Goal: Use online tool/utility: Use online tool/utility

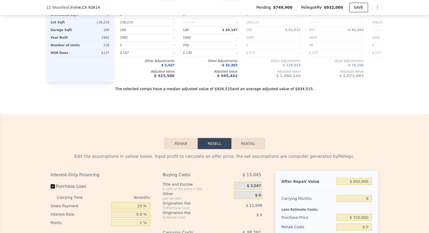
scroll to position [820, 0]
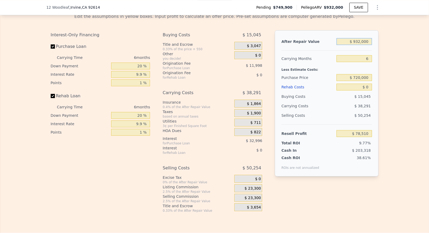
click at [347, 45] on input "$ 932,000" at bounding box center [353, 41] width 35 height 7
click at [351, 45] on input "$ 932,000" at bounding box center [353, 41] width 35 height 7
click at [352, 45] on input "$ 932,000" at bounding box center [353, 41] width 35 height 7
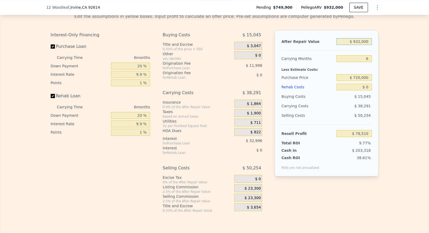
click at [357, 45] on input "$ 932,000" at bounding box center [353, 41] width 35 height 7
type input "$ 87"
type input "-$ 801,839"
type input "$ 8,700"
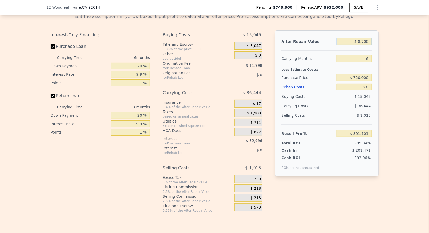
type input "-$ 793,704"
type input "$ 87,000"
type input "-$ 719,736"
type input "$ 870,000"
type input "$ 19,941"
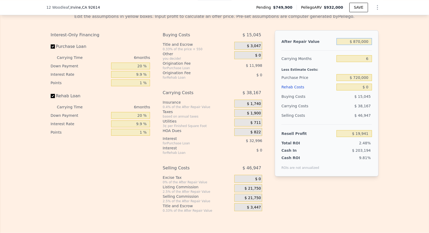
type input "$ 870,000"
click at [365, 62] on input "6" at bounding box center [353, 58] width 35 height 7
type input "7"
type input "$ 13,580"
type input "7"
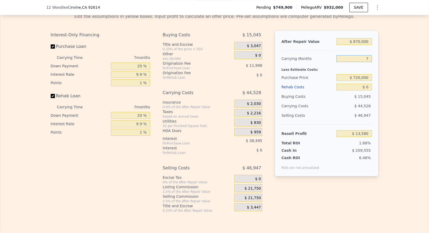
type input "$ 932,000"
type input "6"
type input "$ 78,510"
type input "7"
type input "$ 72,128"
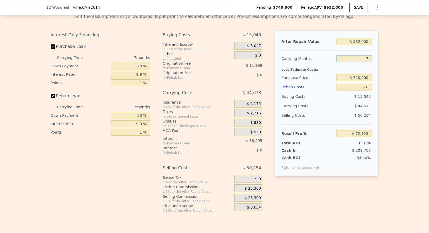
type input "7"
click at [384, 80] on div "Edit the assumptions in yellow boxes. Input profit to calculate an offer price.…" at bounding box center [214, 110] width 428 height 203
click at [363, 45] on input "$ 932,000" at bounding box center [353, 41] width 35 height 7
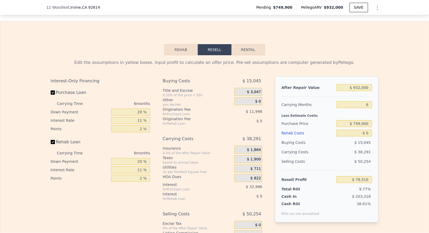
scroll to position [788, 0]
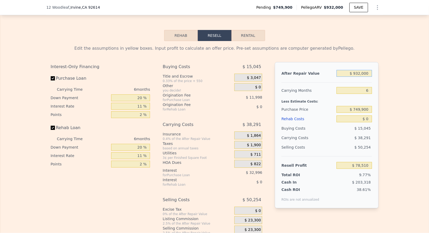
click at [362, 77] on input "$ 932,000" at bounding box center [353, 73] width 35 height 7
type input "$ 88"
type input "-$ 801,838"
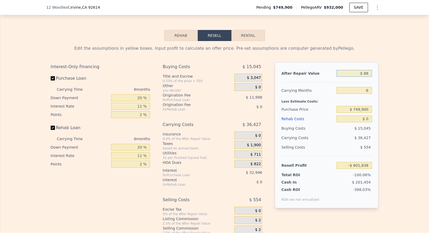
type input "$ 880"
type input "-$ 801,091"
type input "$ 8,800"
type input "-$ 793,609"
type input "$ 88,000"
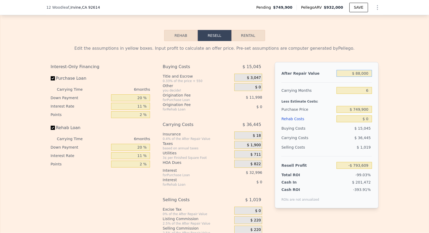
type input "-$ 718,791"
type input "$ 880,000"
type input "$ 29,388"
type input "$ 880,000"
click at [367, 94] on input "6" at bounding box center [353, 90] width 35 height 7
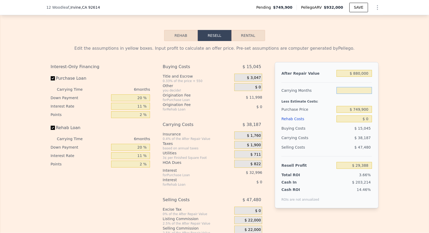
type input "7"
type input "$ 23,024"
type input "7"
click at [364, 113] on input "$ 749,900" at bounding box center [353, 109] width 35 height 7
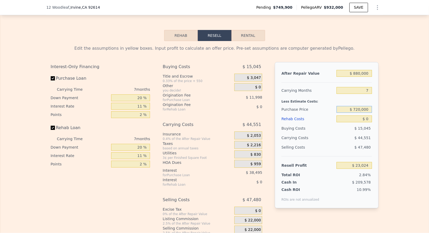
type input "$ 720,000"
click at [381, 138] on div "Edit the assumptions in yellow boxes. Input profit to calculate an offer price.…" at bounding box center [214, 142] width 428 height 203
type input "$ 55,034"
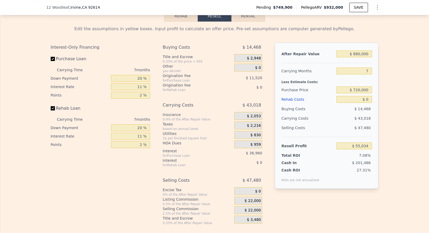
scroll to position [813, 0]
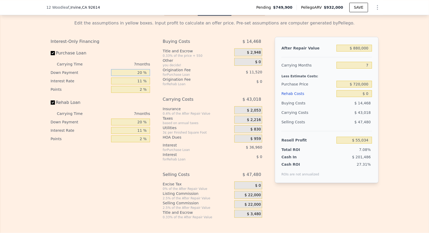
click at [139, 76] on input "20 %" at bounding box center [130, 72] width 39 height 7
click at [140, 84] on input "11 %" at bounding box center [130, 80] width 39 height 7
type input "1 %"
type input "$ 88,634"
type input "10 %"
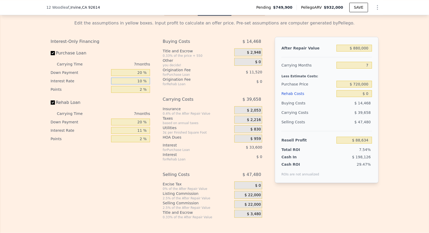
type input "$ 58,394"
type input "10 %"
click at [141, 134] on input "11 %" at bounding box center [130, 130] width 39 height 7
type input "110 %"
click at [140, 93] on input "2 %" at bounding box center [130, 89] width 39 height 7
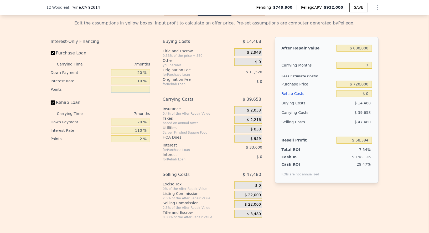
type input "1 %"
type input "$ 64,154"
type input "1 %"
click at [142, 142] on input "2 %" at bounding box center [130, 138] width 39 height 7
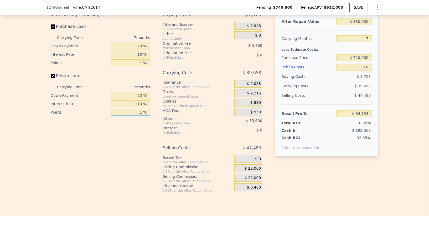
scroll to position [850, 0]
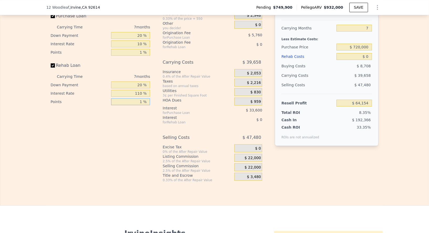
type input "1 %"
click at [247, 163] on div "$ 22,000" at bounding box center [248, 158] width 28 height 9
click at [249, 160] on span "$ 22,000" at bounding box center [252, 157] width 16 height 5
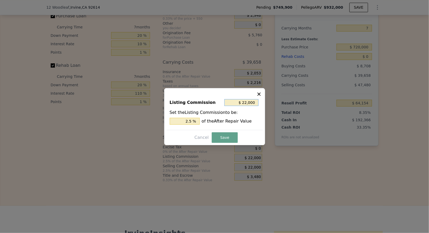
click at [248, 105] on input "$ 22,000" at bounding box center [241, 102] width 34 height 7
type input "$ 5"
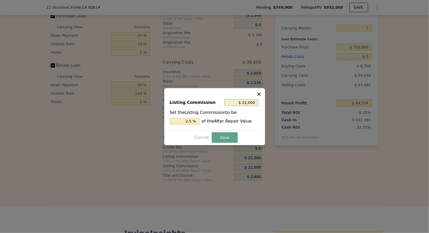
type input "0.001 %"
type input "$ 50"
type input "0.006 %"
type input "$ 500"
type input "0.057 %"
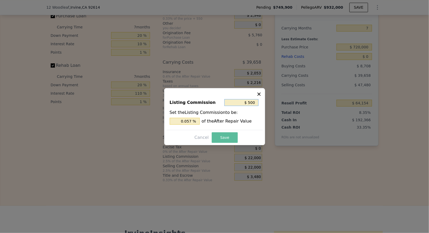
type input "$ 500"
click at [227, 138] on button "Save" at bounding box center [225, 137] width 26 height 11
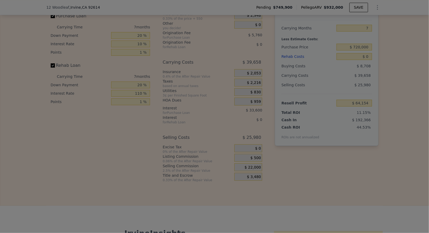
type input "$ 85,654"
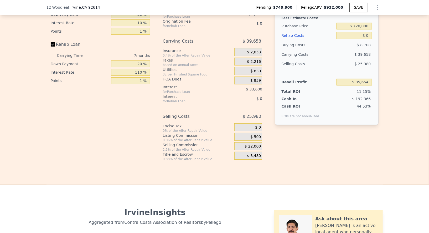
scroll to position [873, 0]
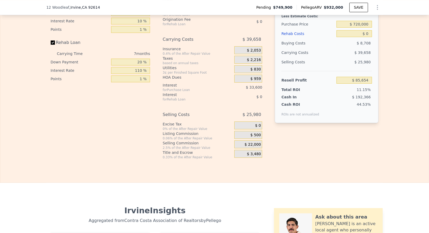
click at [252, 147] on span "$ 22,000" at bounding box center [252, 144] width 16 height 5
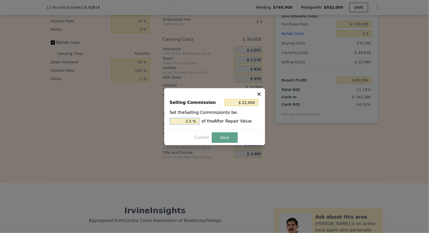
click at [189, 120] on input "2.5 %" at bounding box center [185, 121] width 30 height 7
type input "$ 8,800"
type input "1 %"
type input "$ 17,600"
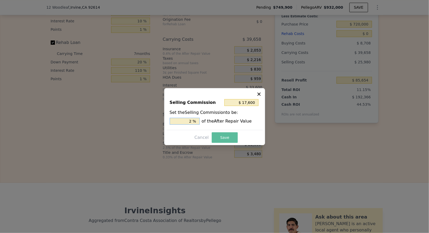
type input "2 %"
click at [217, 138] on button "Save" at bounding box center [225, 137] width 26 height 11
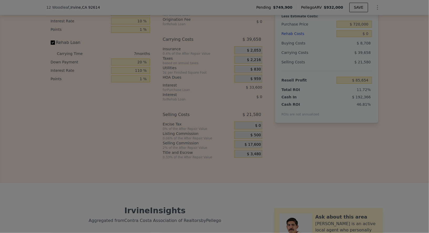
type input "$ 90,054"
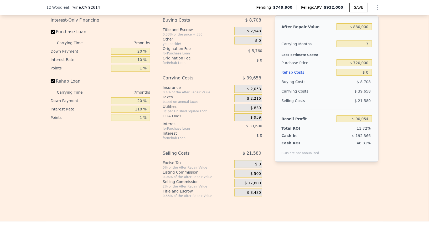
scroll to position [835, 0]
click at [367, 75] on input "$ 0" at bounding box center [353, 72] width 35 height 7
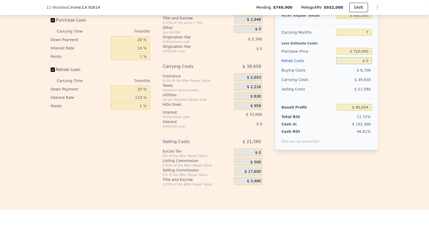
scroll to position [846, 0]
type input "$ 05"
type input "$ 90,049"
type input "$ 050"
type input "$ 89,976"
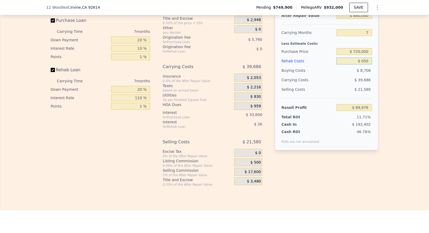
type input "$ 0500"
type input "$ 89,291"
type input "$ 050,000"
type input "$ 13,985"
click at [354, 64] on input "$ 050,000" at bounding box center [353, 60] width 35 height 7
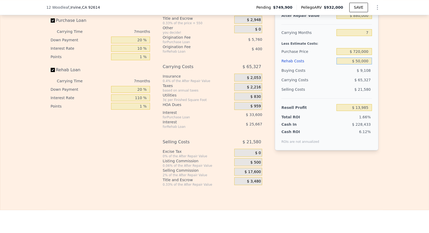
click at [367, 64] on input "$ 50,000" at bounding box center [353, 60] width 35 height 7
type input "$ 5,000"
type input "$ 82,445"
type input "$ 500"
type input "$ 89,291"
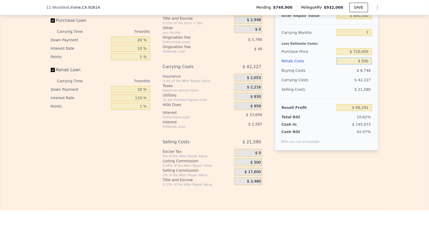
type input "$ 50"
type input "$ 89,976"
type input "$ 5"
type input "$ 90,049"
type input "$ 4"
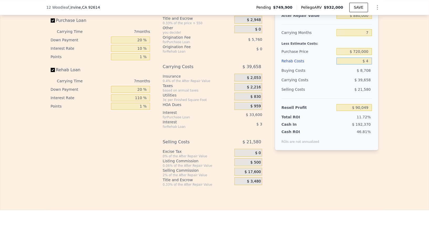
type input "$ 90,050"
type input "$ 40"
type input "$ 89,993"
type input "$ 400"
type input "$ 89,448"
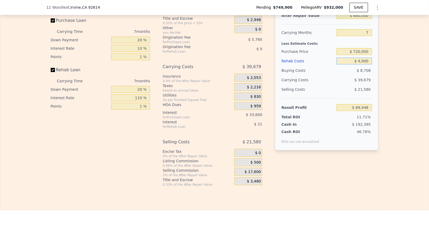
type input "$ 40,000"
type input "$ 29,203"
type input "$ 400"
type input "$ 89,448"
type input "$ 40"
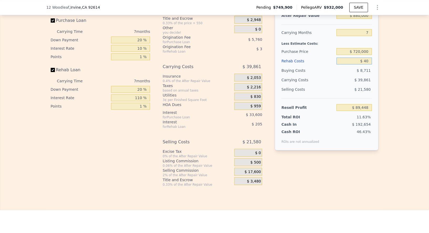
type input "$ 89,993"
type input "$ 4"
type input "$ 90,050"
type input "$ 3"
type input "$ 90,051"
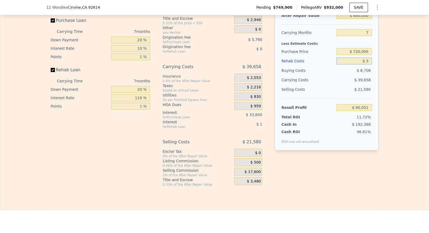
type input "$ 30"
type input "$ 90,010"
type input "$ 300"
type input "$ 89,598"
type input "$ 3,000"
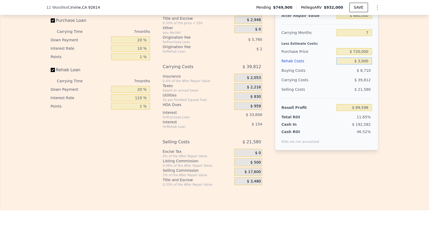
type input "$ 85,490"
type input "$ 30,000"
type input "$ 44,414"
click at [382, 106] on div "Edit the assumptions in yellow boxes. Input profit to calculate an offer price.…" at bounding box center [214, 84] width 428 height 203
click at [369, 64] on input "$ 30,000" at bounding box center [353, 60] width 35 height 7
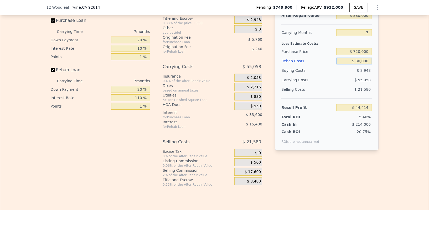
type input "$ 3,000"
type input "$ 85,490"
type input "$ 300"
type input "$ 89,598"
type input "$ 30"
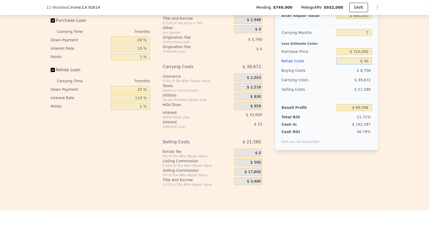
type input "$ 90,010"
type input "$ 3"
type input "$ 90,051"
click at [384, 82] on div "Edit the assumptions in yellow boxes. Input profit to calculate an offer price.…" at bounding box center [214, 84] width 428 height 203
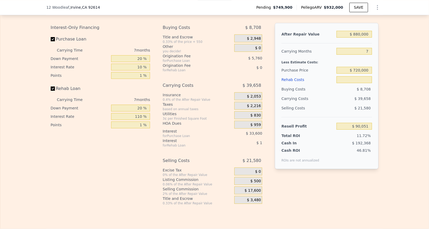
scroll to position [826, 0]
